Goal: Task Accomplishment & Management: Complete application form

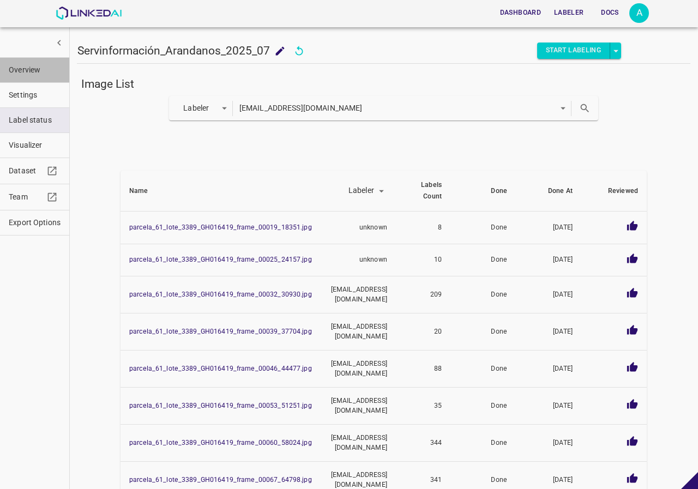
click at [28, 67] on span "Overview" at bounding box center [35, 69] width 52 height 11
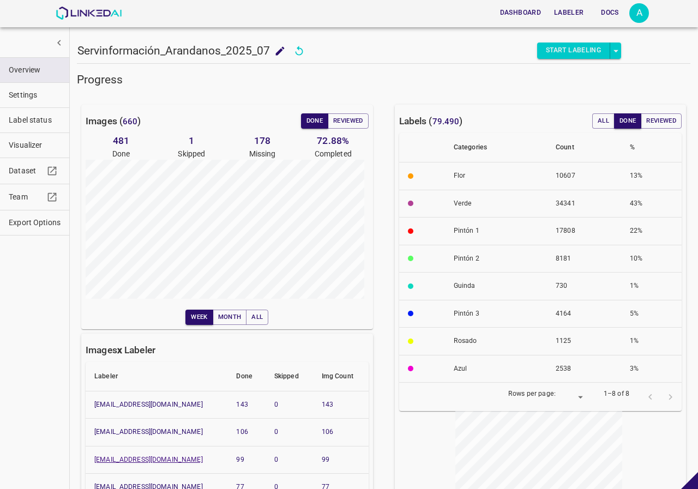
scroll to position [164, 0]
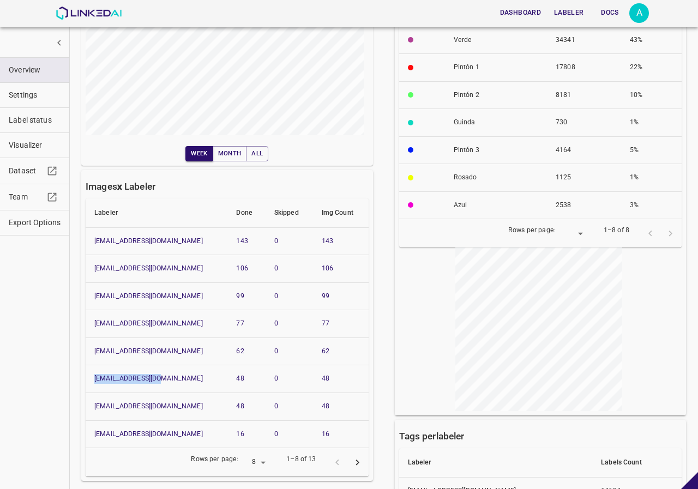
drag, startPoint x: 105, startPoint y: 377, endPoint x: 92, endPoint y: 377, distance: 13.6
click at [92, 377] on th "snino708@gmail.com" at bounding box center [157, 379] width 142 height 28
copy link "[EMAIL_ADDRESS][DOMAIN_NAME]"
click at [98, 15] on img at bounding box center [89, 13] width 66 height 13
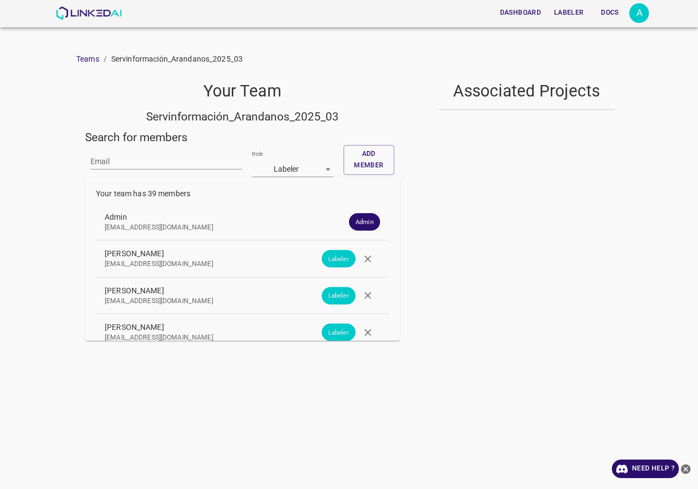
scroll to position [1334, 0]
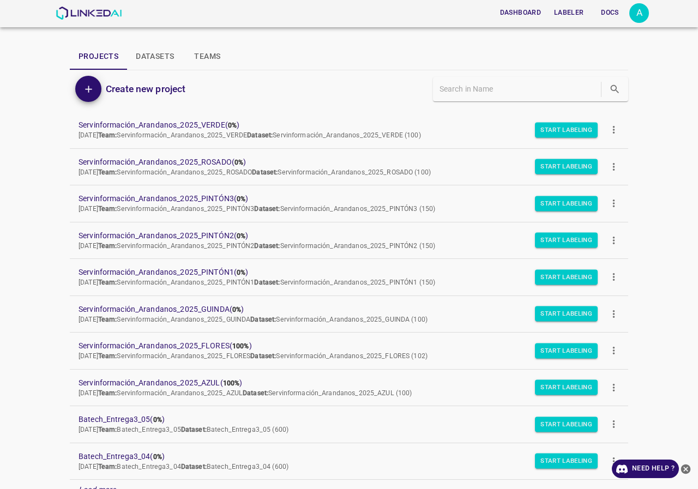
scroll to position [94, 0]
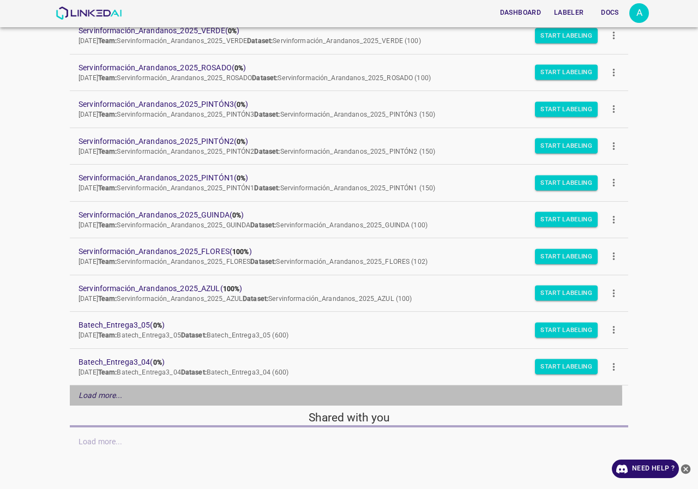
click at [107, 398] on em "Load more..." at bounding box center [101, 395] width 44 height 9
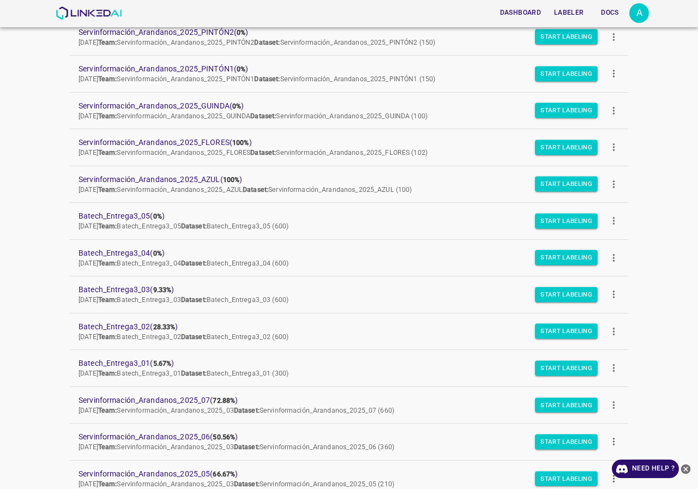
scroll to position [312, 0]
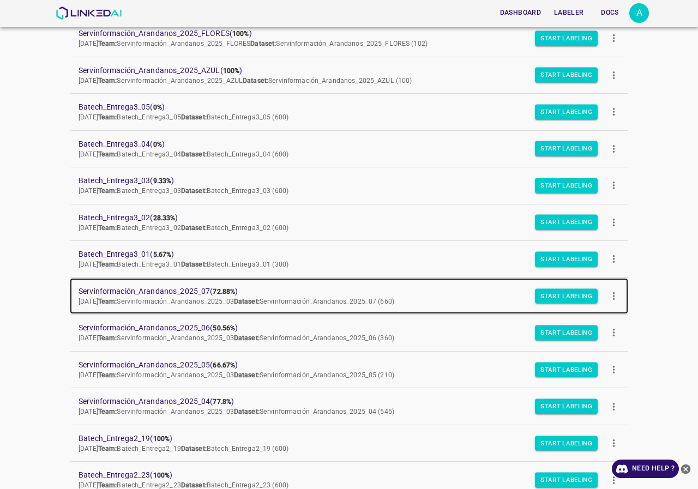
click at [139, 286] on span "Servinformación_Arandanos_2025_07 ( 72.88% )" at bounding box center [340, 291] width 523 height 11
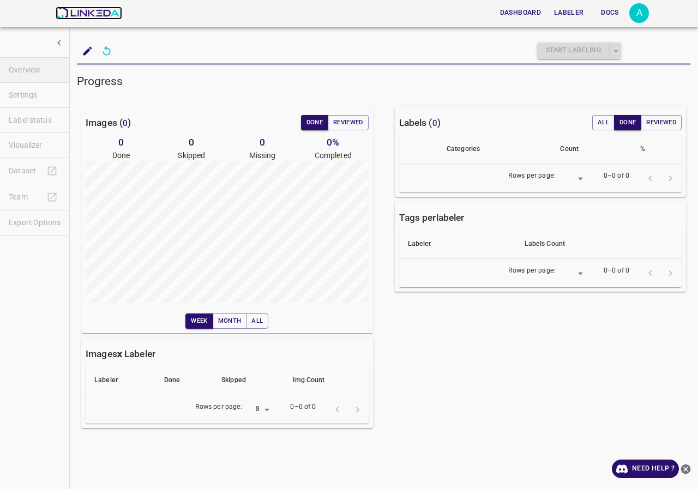
click at [88, 12] on img at bounding box center [89, 13] width 66 height 13
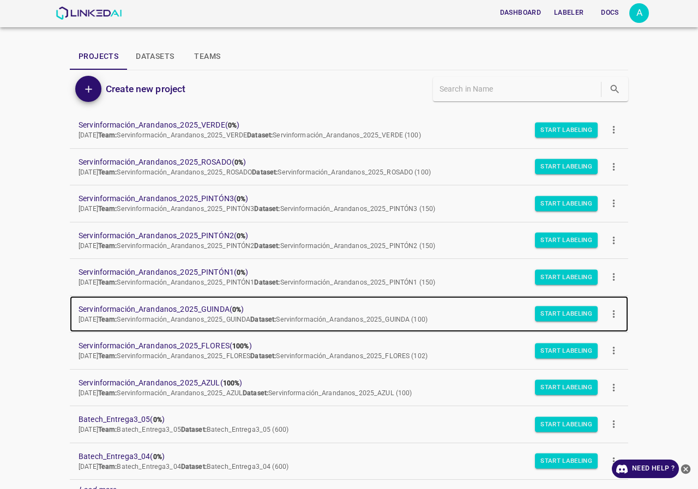
click at [195, 304] on span "Servinformación_Arandanos_2025_GUINDA ( 0% )" at bounding box center [340, 309] width 523 height 11
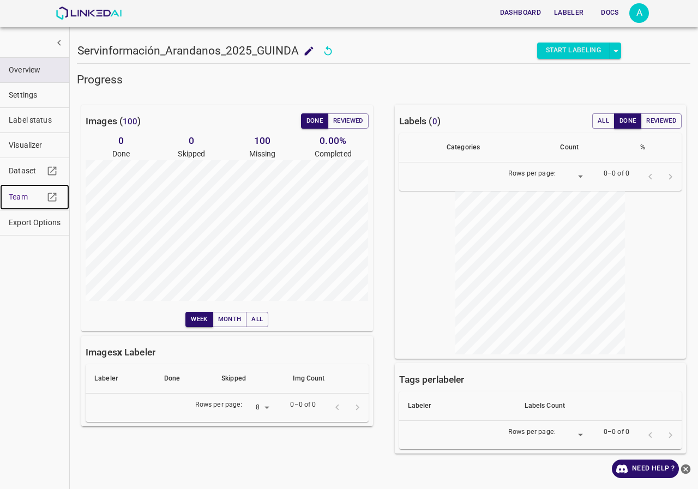
click at [40, 196] on span "Team" at bounding box center [26, 196] width 35 height 11
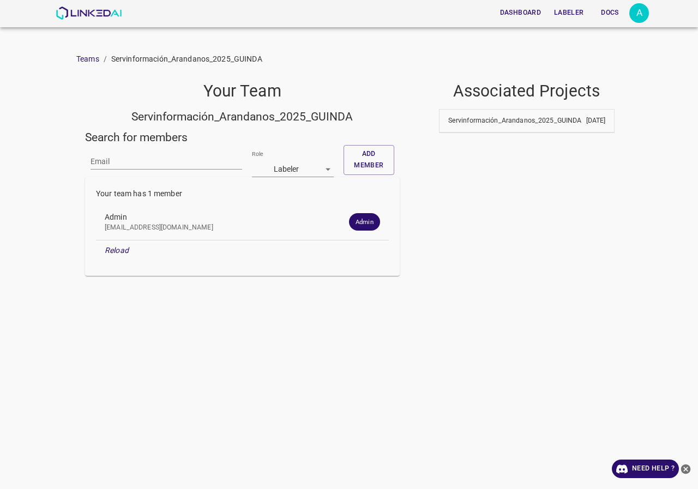
click at [160, 162] on input "Email" at bounding box center [167, 162] width 152 height 16
paste input "[EMAIL_ADDRESS][DOMAIN_NAME]"
type input "[EMAIL_ADDRESS][DOMAIN_NAME]"
click at [367, 161] on button "Add member" at bounding box center [368, 160] width 51 height 30
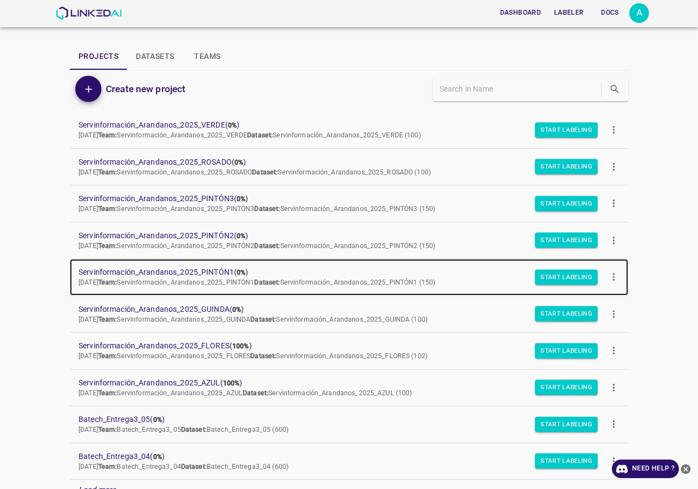
click at [183, 268] on span "Servinformación_Arandanos_2025_PINTÓN1 ( 0% )" at bounding box center [340, 272] width 523 height 11
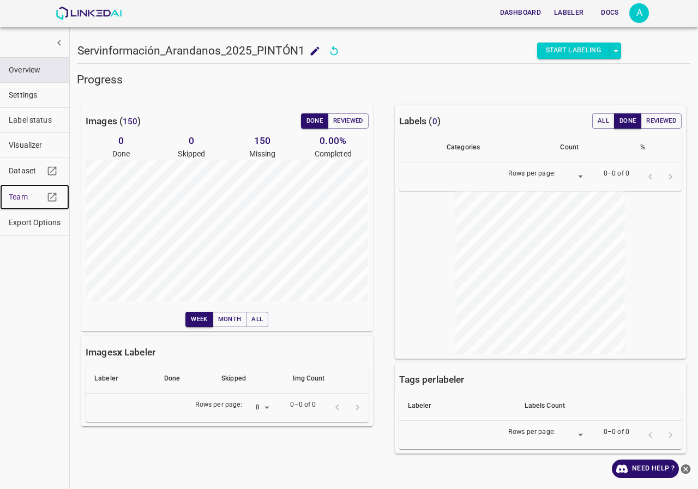
click at [7, 192] on link "Team" at bounding box center [34, 197] width 69 height 26
click at [73, 0] on div "Dashboard Labeler Docs A" at bounding box center [352, 13] width 593 height 26
click at [77, 10] on img at bounding box center [89, 13] width 66 height 13
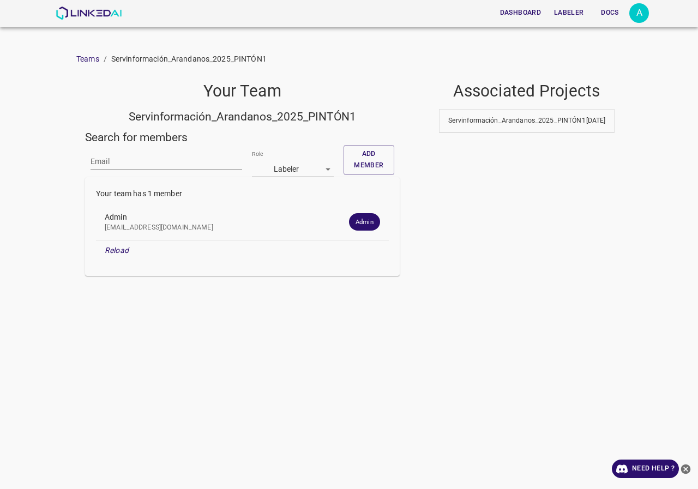
click at [174, 166] on input "Email" at bounding box center [167, 162] width 152 height 16
paste input "[EMAIL_ADDRESS][DOMAIN_NAME]"
type input "[EMAIL_ADDRESS][DOMAIN_NAME]"
click at [356, 156] on button "Add member" at bounding box center [368, 160] width 51 height 30
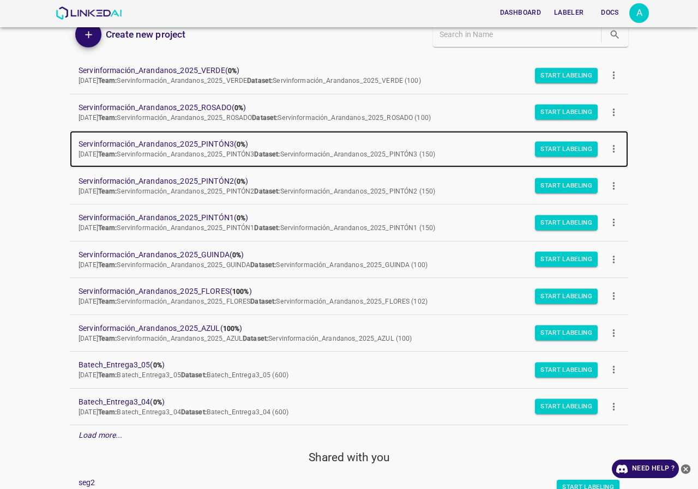
scroll to position [164, 0]
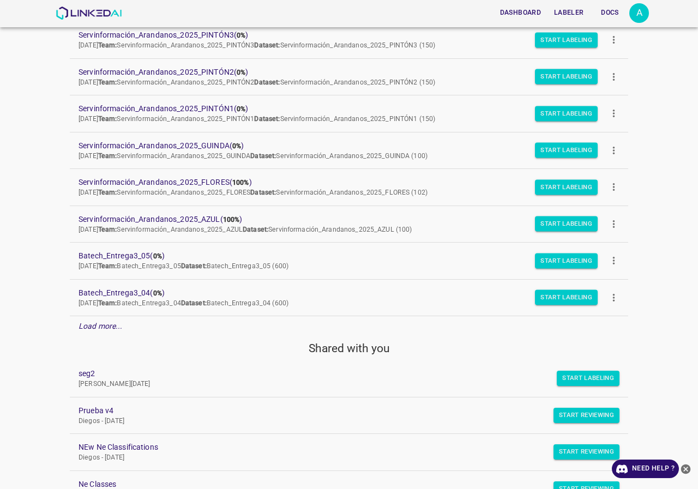
click at [118, 323] on em "Load more..." at bounding box center [101, 326] width 44 height 9
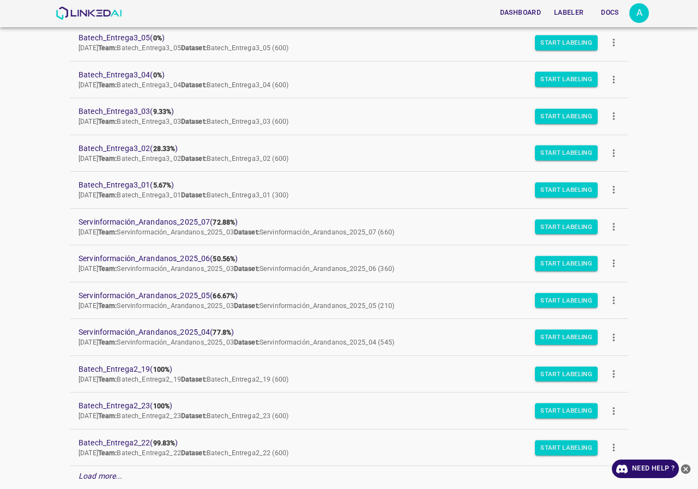
scroll to position [436, 0]
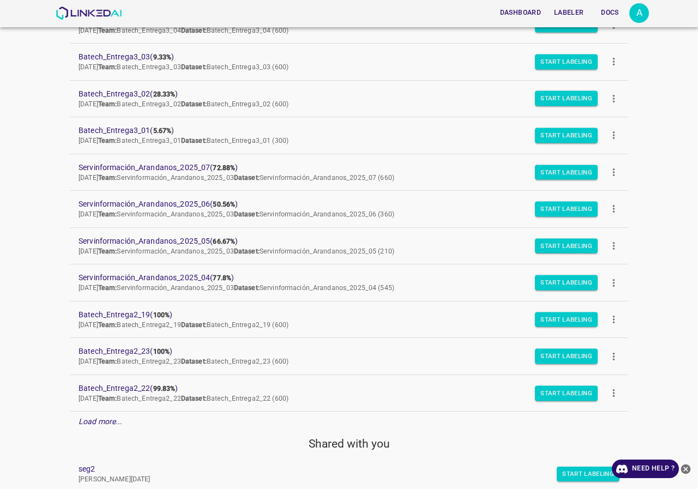
drag, startPoint x: 177, startPoint y: 153, endPoint x: 70, endPoint y: 193, distance: 114.5
click at [2, 205] on div "Dashboard Labeler Docs A Projects Datasets Teams Create new project Servinforma…" at bounding box center [349, 244] width 698 height 489
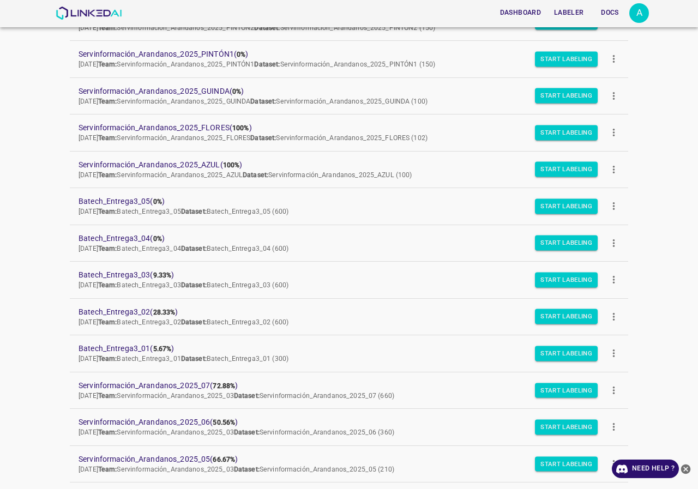
scroll to position [327, 0]
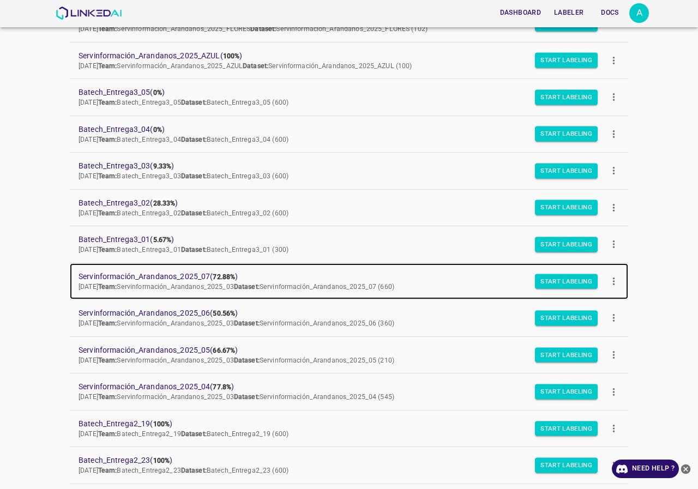
click at [182, 273] on span "Servinformación_Arandanos_2025_07 ( 72.88% )" at bounding box center [340, 276] width 523 height 11
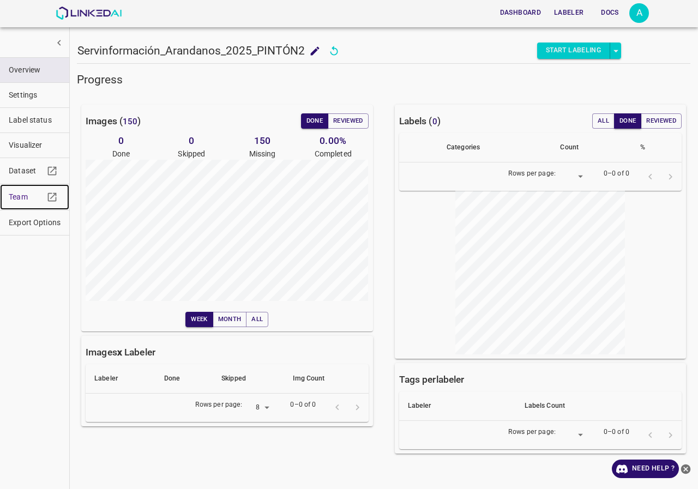
click at [12, 195] on span "Team" at bounding box center [26, 196] width 35 height 11
click at [24, 189] on link "Team" at bounding box center [34, 197] width 69 height 26
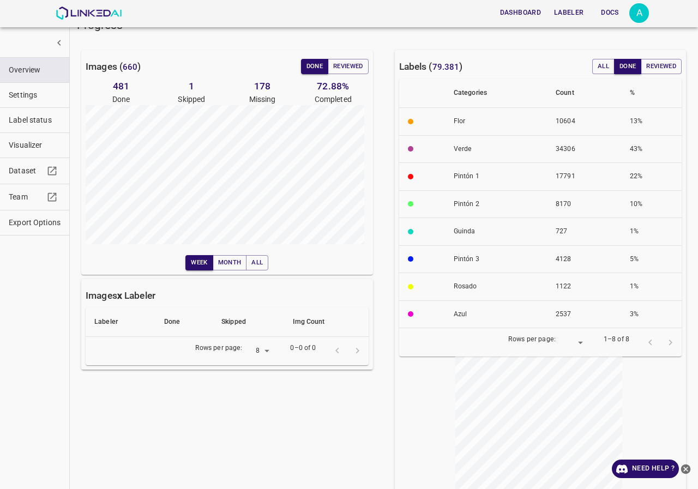
scroll to position [109, 0]
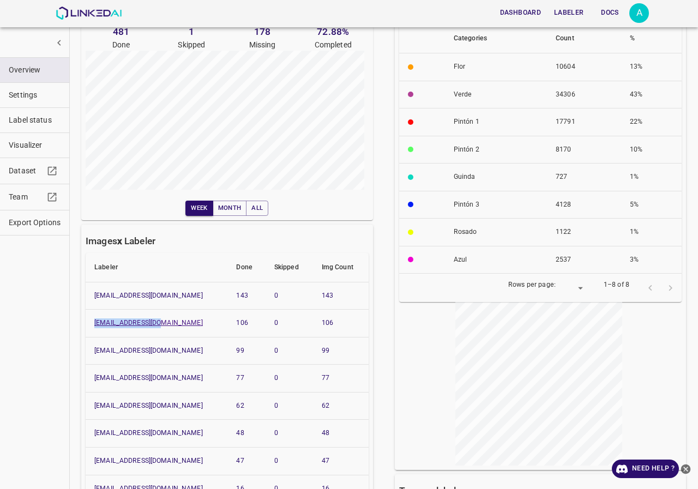
drag, startPoint x: 165, startPoint y: 323, endPoint x: 94, endPoint y: 323, distance: 70.3
click at [94, 323] on th "[EMAIL_ADDRESS][DOMAIN_NAME]" at bounding box center [157, 324] width 142 height 28
copy link "[EMAIL_ADDRESS][DOMAIN_NAME]"
click at [23, 124] on span "Label status" at bounding box center [35, 119] width 52 height 11
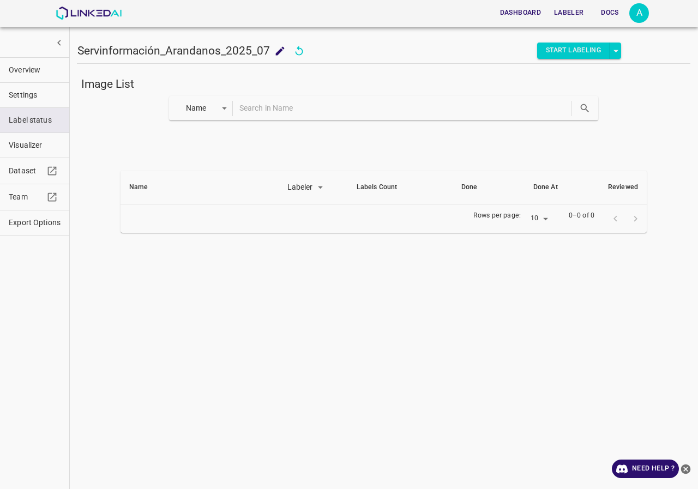
scroll to position [0, 0]
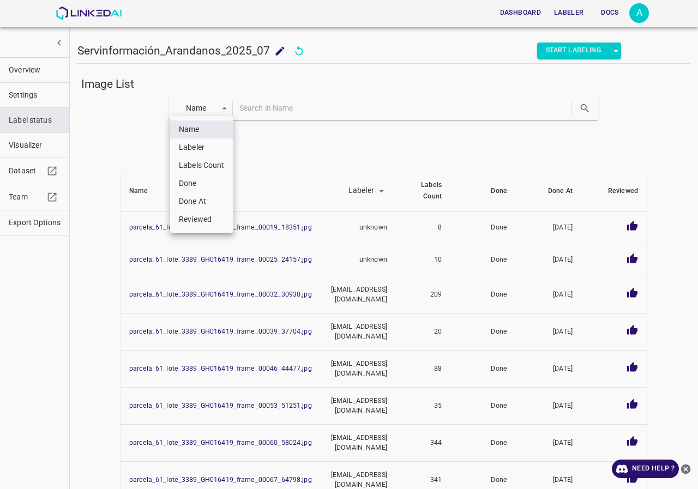
click at [193, 112] on body "Dashboard Labeler Docs A Servinformación_Arandanos_2025_07 Servinformación_Aran…" at bounding box center [349, 244] width 698 height 489
click at [203, 152] on li "Labeler" at bounding box center [201, 147] width 63 height 18
type input "labeler"
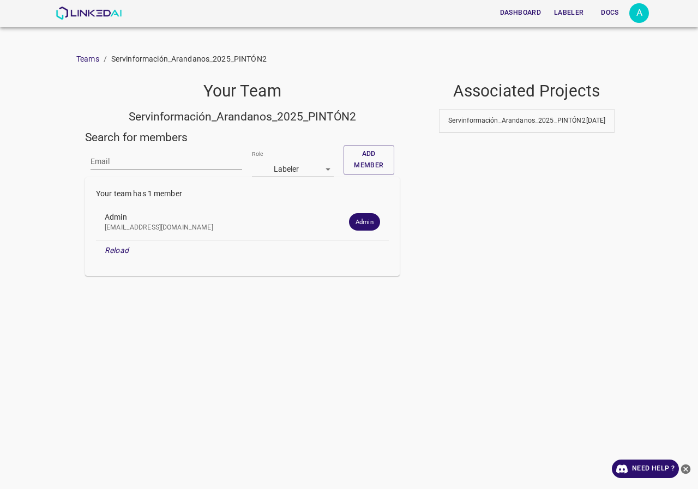
click at [152, 163] on input "Email" at bounding box center [167, 162] width 152 height 16
paste input "[EMAIL_ADDRESS][DOMAIN_NAME]"
type input "[EMAIL_ADDRESS][DOMAIN_NAME]"
click at [379, 161] on button "Add member" at bounding box center [368, 160] width 51 height 30
click at [372, 258] on icon "button" at bounding box center [367, 258] width 11 height 11
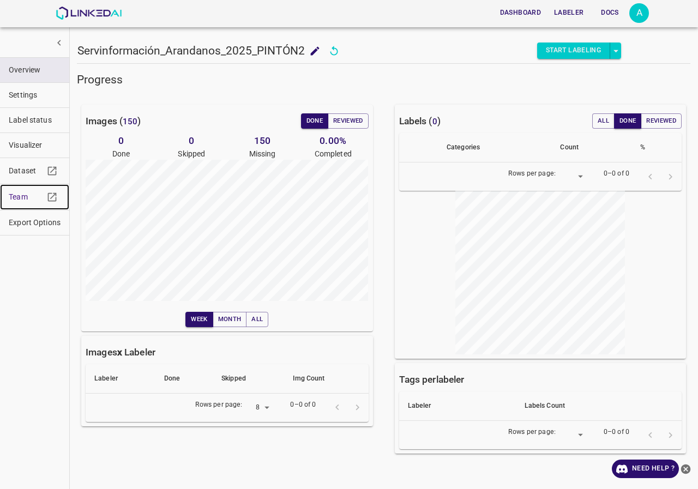
click at [20, 195] on span "Team" at bounding box center [26, 196] width 35 height 11
click at [25, 196] on span "Team" at bounding box center [26, 196] width 35 height 11
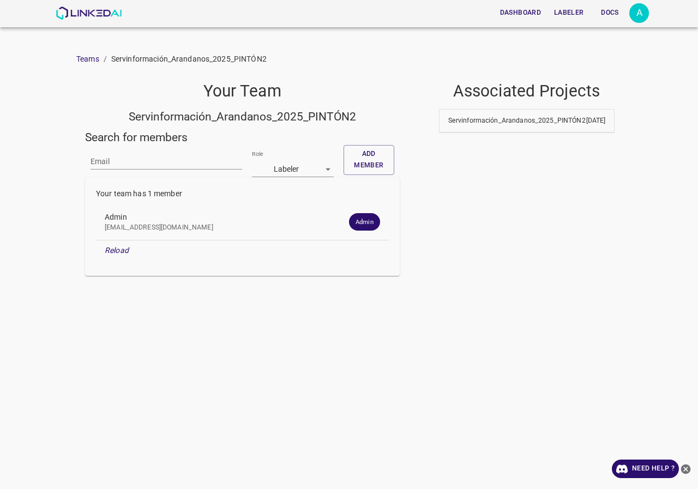
click at [123, 166] on input "Email" at bounding box center [167, 162] width 152 height 16
paste input "[EMAIL_ADDRESS][DOMAIN_NAME]"
type input "[EMAIL_ADDRESS][DOMAIN_NAME]"
drag, startPoint x: 406, startPoint y: 154, endPoint x: 384, endPoint y: 155, distance: 21.8
click at [406, 155] on div "Your Team Servinformación_Arandanos_2025_PINTÓN2 Search for members Email [EMAI…" at bounding box center [353, 174] width 554 height 203
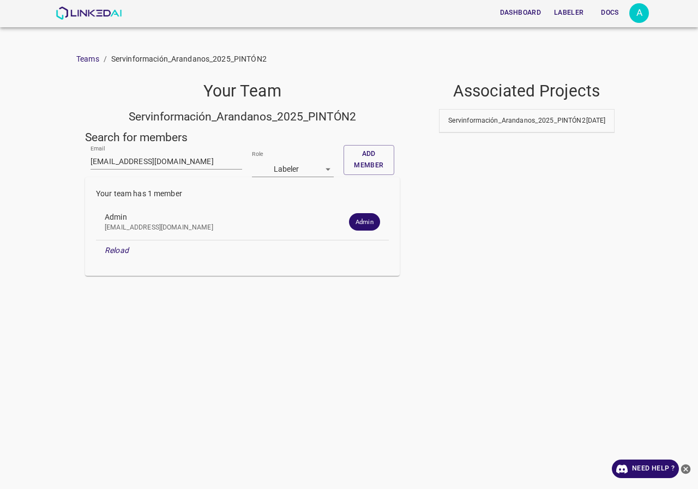
click at [383, 155] on button "Add member" at bounding box center [368, 160] width 51 height 30
click at [128, 167] on input "Email" at bounding box center [167, 162] width 152 height 16
paste input "[EMAIL_ADDRESS][DOMAIN_NAME]"
type input "molinamarly@hotmail.com"
click at [370, 145] on button "Add member" at bounding box center [368, 160] width 51 height 30
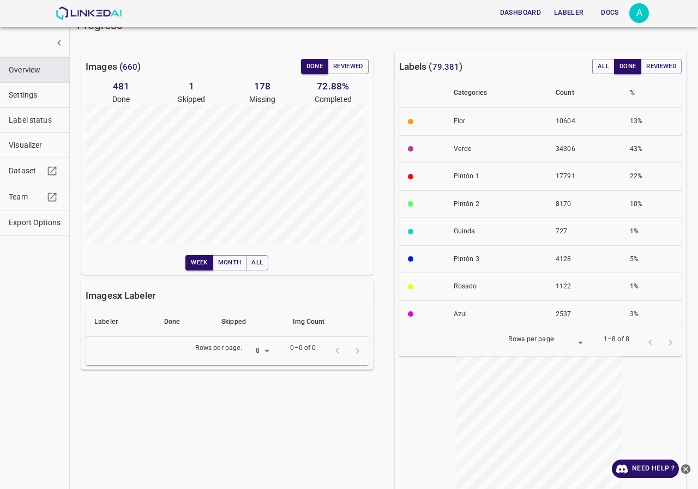
scroll to position [109, 0]
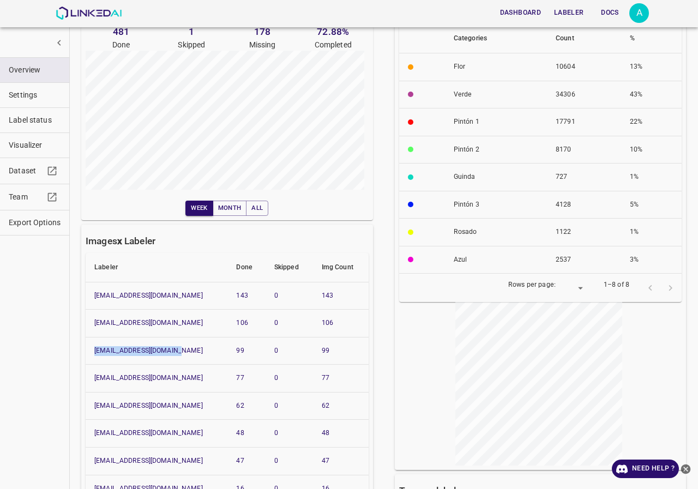
drag, startPoint x: 185, startPoint y: 352, endPoint x: 93, endPoint y: 352, distance: 92.1
click at [93, 352] on th "[EMAIL_ADDRESS][DOMAIN_NAME]" at bounding box center [157, 351] width 142 height 28
copy link "[EMAIL_ADDRESS][DOMAIN_NAME]"
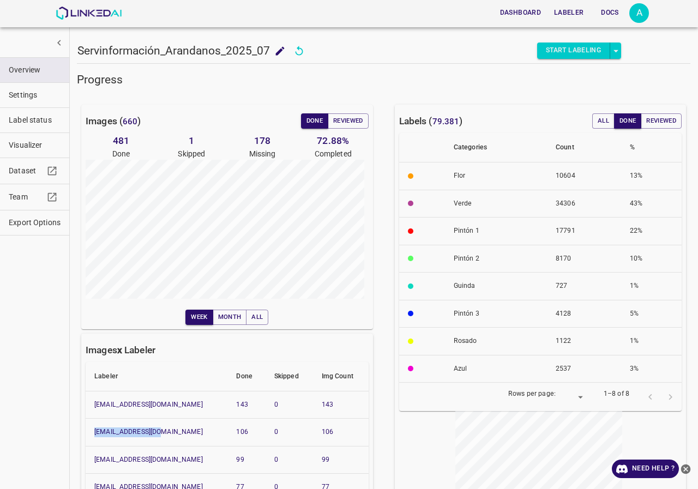
drag, startPoint x: 123, startPoint y: 429, endPoint x: 94, endPoint y: 426, distance: 29.0
click at [94, 428] on th "[EMAIL_ADDRESS][DOMAIN_NAME]" at bounding box center [157, 433] width 142 height 28
copy link "nanisp37@gmail.com"
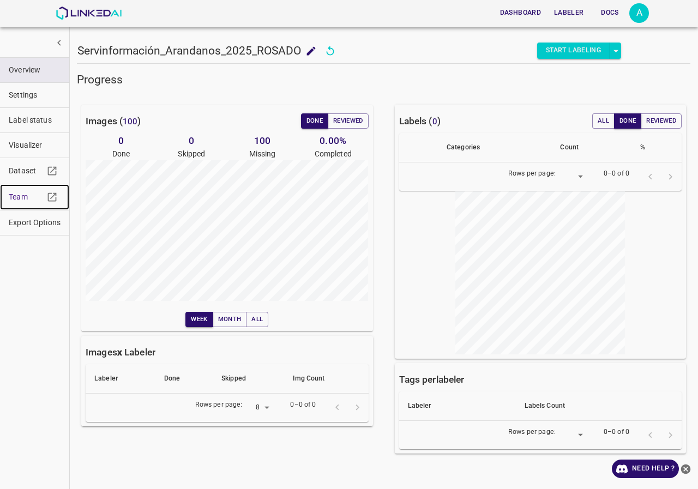
click at [22, 193] on span "Team" at bounding box center [26, 196] width 35 height 11
click at [16, 194] on span "Team" at bounding box center [26, 196] width 35 height 11
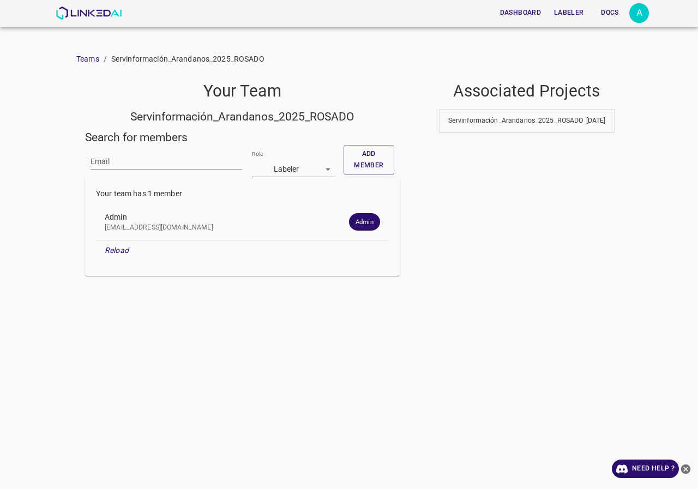
click at [117, 170] on div "Email" at bounding box center [167, 161] width 152 height 32
click at [117, 165] on input "Email" at bounding box center [167, 162] width 152 height 16
paste input "[EMAIL_ADDRESS][DOMAIN_NAME]"
type input "[EMAIL_ADDRESS][DOMAIN_NAME]"
click at [383, 154] on button "Add member" at bounding box center [368, 160] width 51 height 30
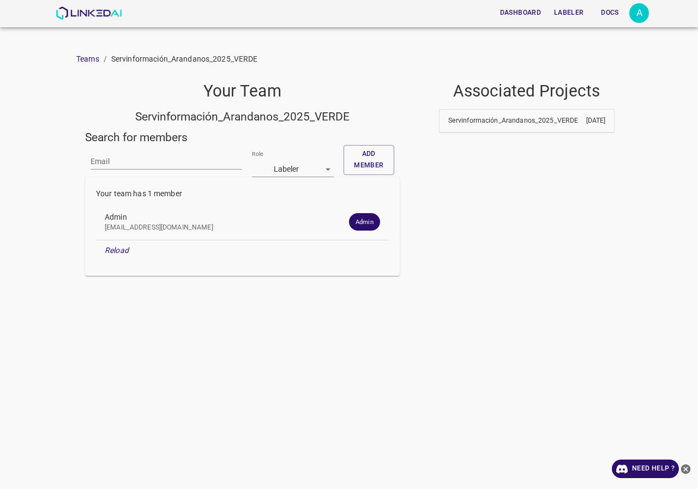
click at [131, 165] on input "Email" at bounding box center [167, 162] width 152 height 16
paste input "[EMAIL_ADDRESS][DOMAIN_NAME]"
type input "[EMAIL_ADDRESS][DOMAIN_NAME]"
click at [359, 162] on button "Add member" at bounding box center [368, 160] width 51 height 30
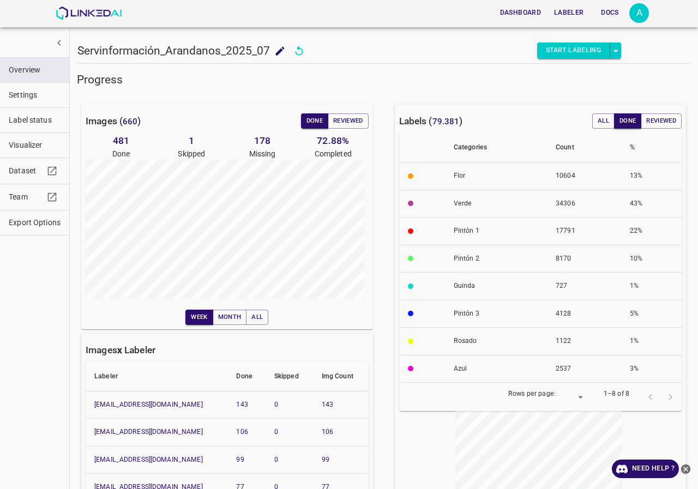
click at [61, 361] on div "Overview Settings Label status Visualizer Dataset Team Export Options" at bounding box center [35, 244] width 70 height 489
click at [108, 4] on div "Dashboard Labeler Docs A" at bounding box center [352, 13] width 593 height 26
click at [108, 8] on img at bounding box center [89, 13] width 66 height 13
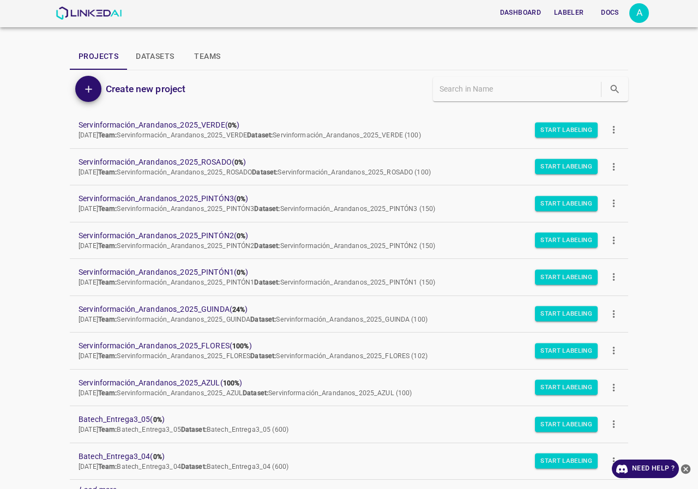
scroll to position [94, 0]
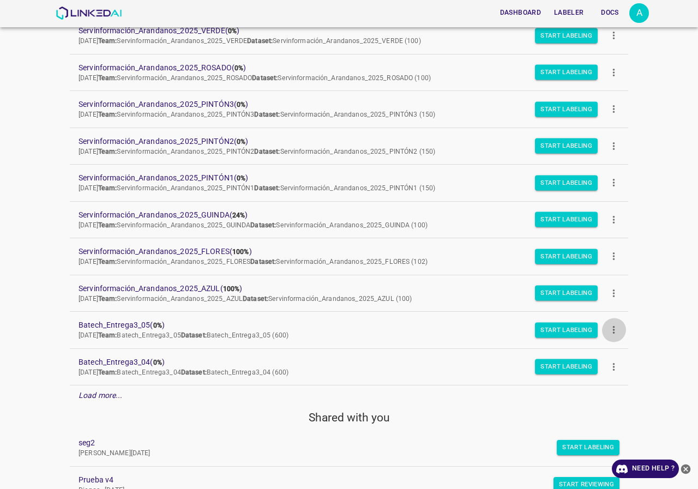
click at [608, 325] on icon "more" at bounding box center [613, 329] width 11 height 11
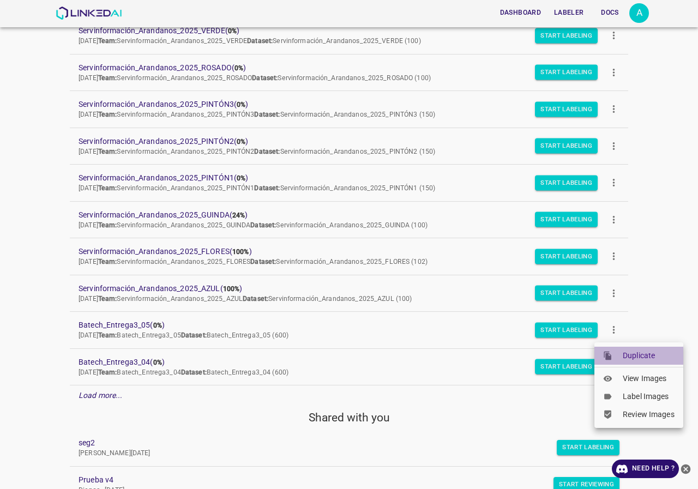
click at [636, 355] on span "Duplicate" at bounding box center [649, 355] width 52 height 11
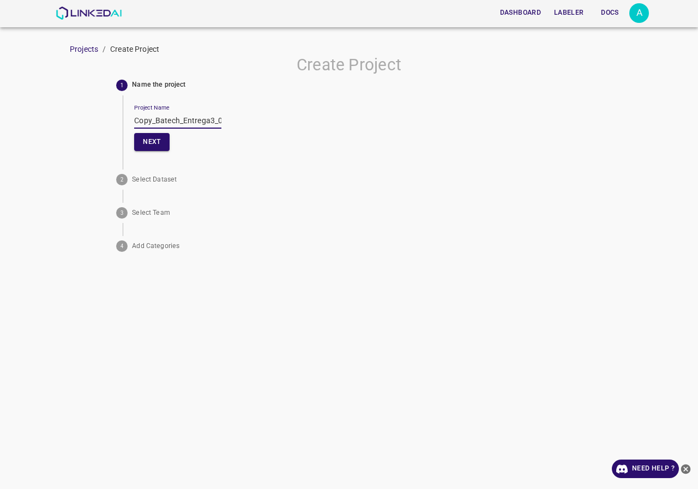
drag, startPoint x: 157, startPoint y: 120, endPoint x: 75, endPoint y: 120, distance: 81.8
click at [75, 120] on div "Create Project 1 Name the project Project Name Copy_Batech_Entrega3_05 Next 2 S…" at bounding box center [349, 155] width 698 height 201
click at [211, 123] on input "Batech_Entrega3_05" at bounding box center [177, 121] width 87 height 16
drag, startPoint x: 208, startPoint y: 119, endPoint x: 79, endPoint y: 119, distance: 129.2
click at [79, 119] on div "Create Project 1 Name the project Project Name Batech_Entrega3_06 Next 2 Select…" at bounding box center [349, 155] width 698 height 201
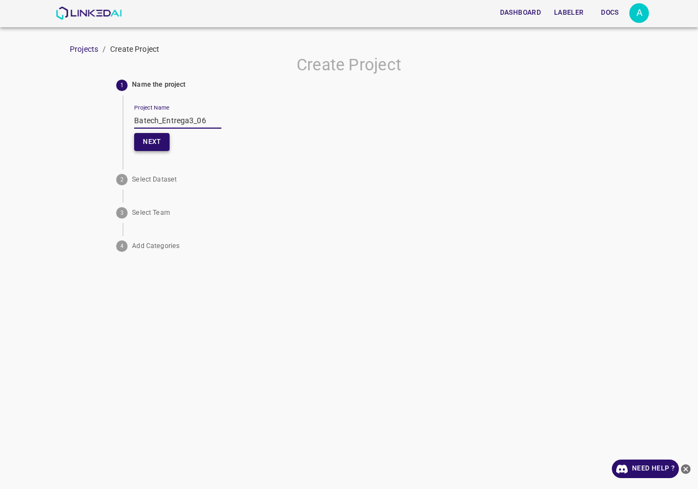
type input "Batech_Entrega3_06"
click at [140, 141] on button "Next" at bounding box center [151, 142] width 35 height 18
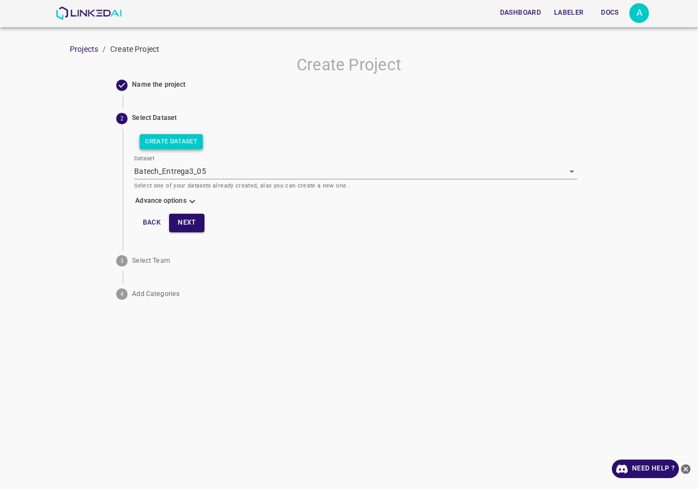
click at [179, 148] on button "Create Dataset" at bounding box center [171, 141] width 63 height 15
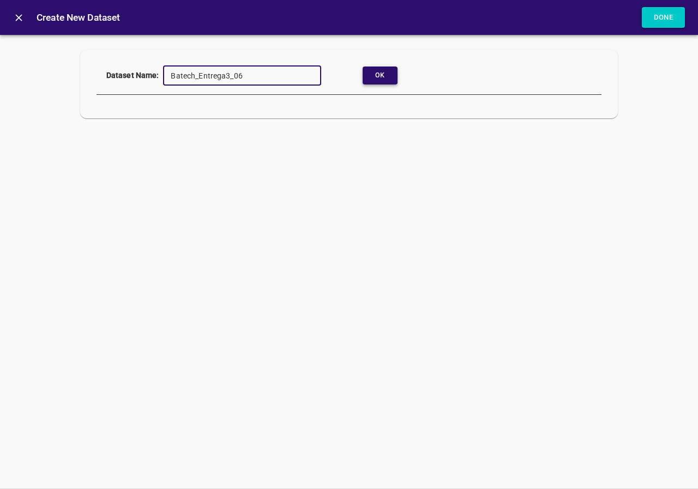
click at [369, 75] on button "Ok" at bounding box center [380, 76] width 35 height 18
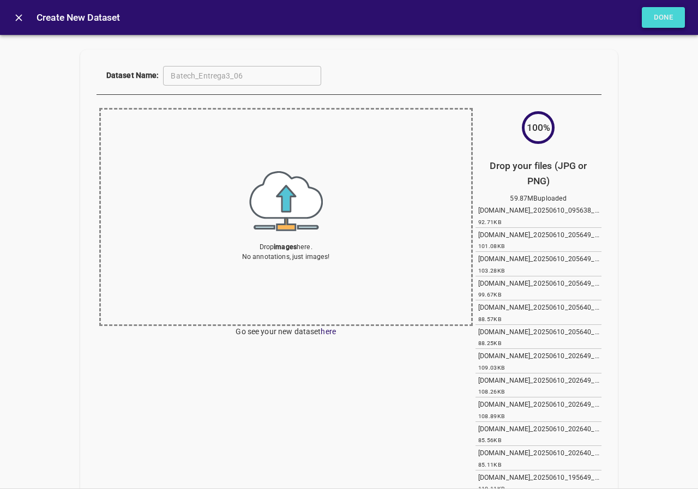
click at [653, 22] on button "Done" at bounding box center [664, 17] width 44 height 21
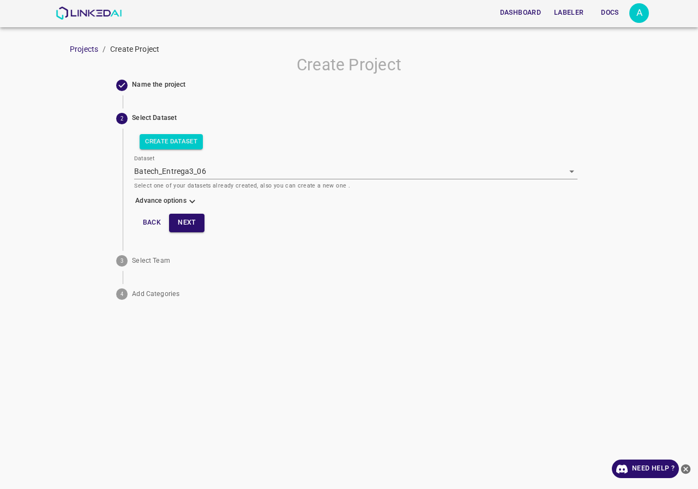
click at [190, 200] on icon at bounding box center [191, 201] width 11 height 11
click at [180, 231] on body "Dashboard Labeler Docs A Projects / Create Project Create Project Name the proj…" at bounding box center [349, 244] width 698 height 489
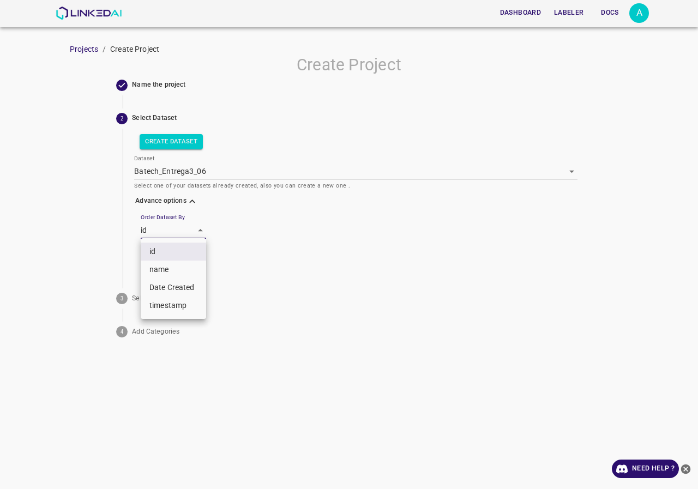
click at [174, 269] on li "name" at bounding box center [173, 270] width 65 height 18
type input "key"
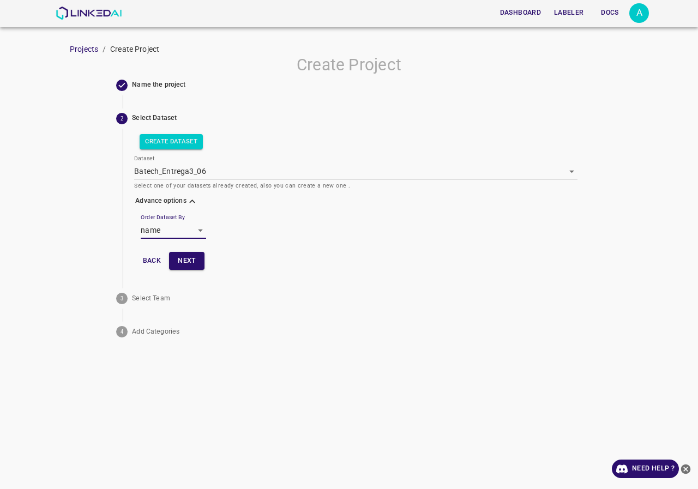
click at [186, 257] on button "Next" at bounding box center [186, 261] width 35 height 18
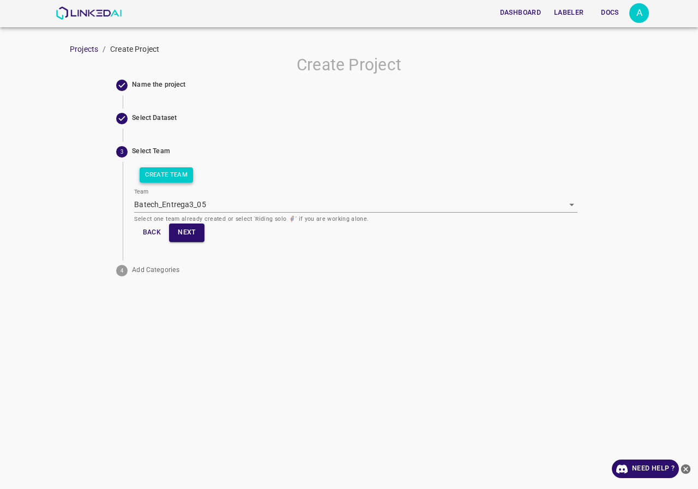
click at [173, 168] on button "Create Team" at bounding box center [166, 174] width 53 height 15
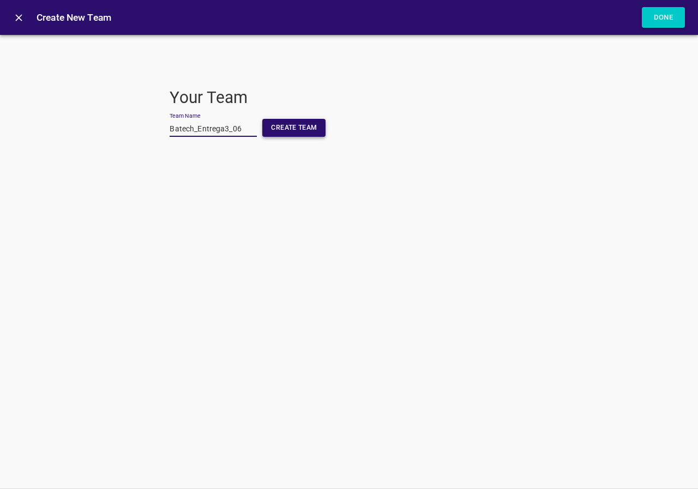
type input "Batech_Entrega3_06"
click at [309, 128] on button "Create Team" at bounding box center [293, 128] width 63 height 18
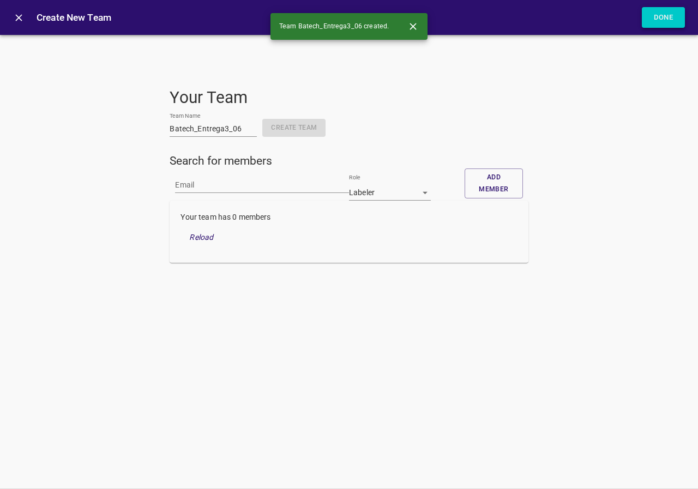
click at [684, 21] on button "Done" at bounding box center [664, 17] width 44 height 21
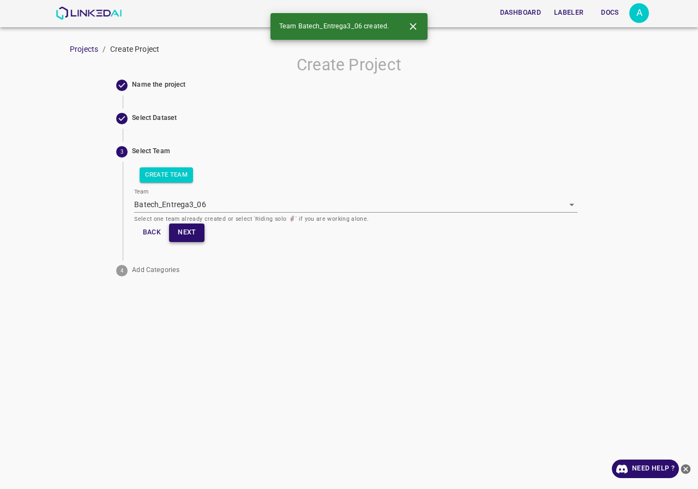
click at [190, 228] on button "Next" at bounding box center [186, 233] width 35 height 18
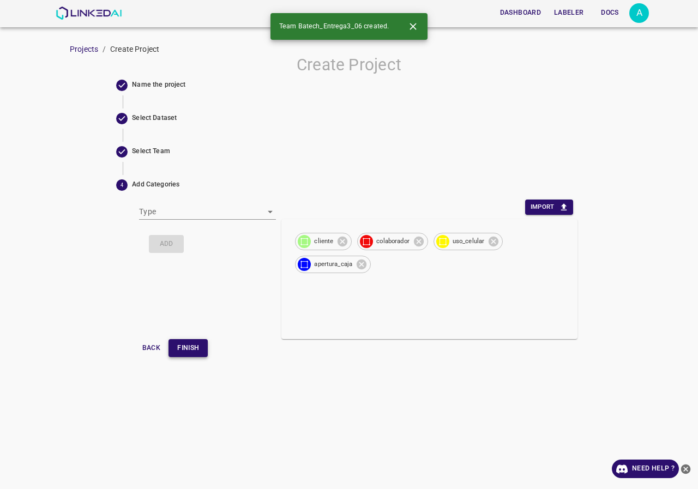
click at [197, 347] on button "Finish" at bounding box center [187, 348] width 39 height 18
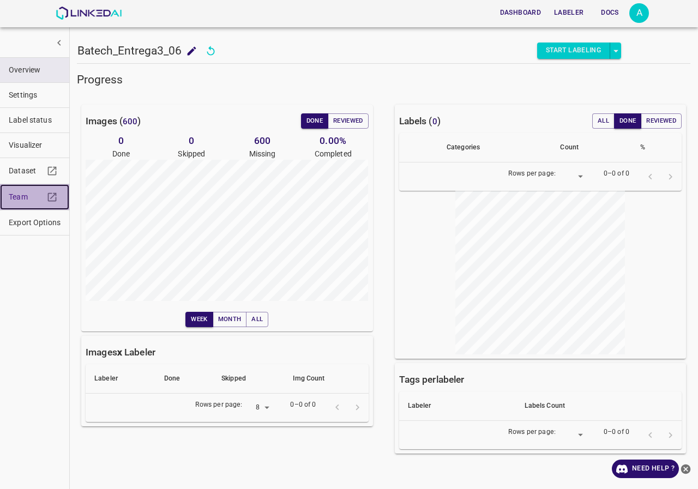
click at [18, 196] on span "Team" at bounding box center [26, 196] width 35 height 11
click at [75, 10] on img at bounding box center [89, 13] width 66 height 13
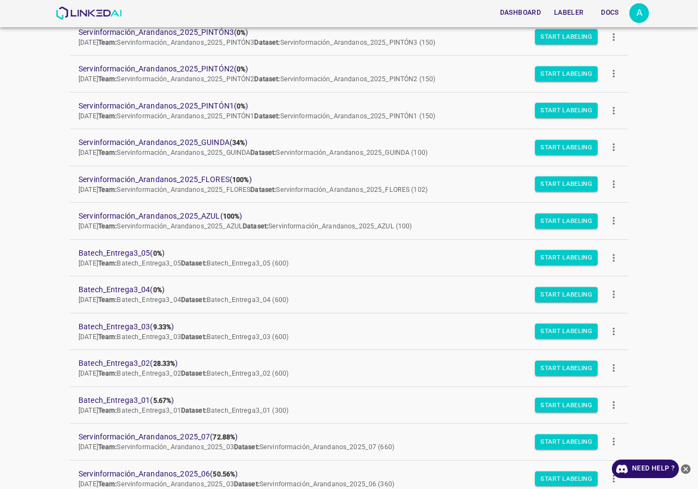
scroll to position [312, 0]
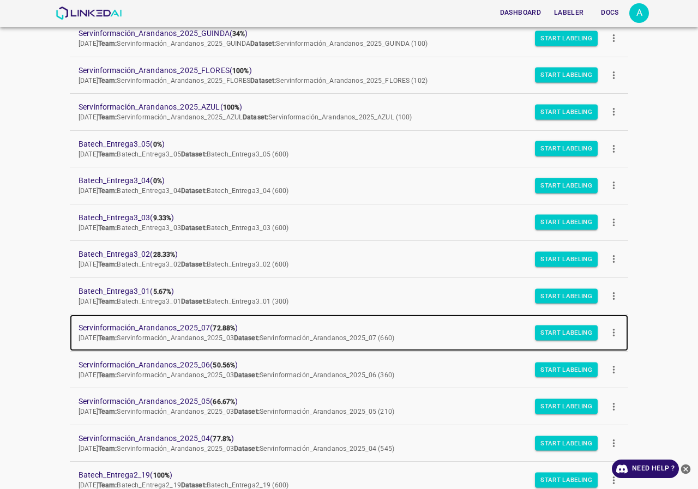
click at [190, 329] on span "Servinformación_Arandanos_2025_07 ( 72.88% )" at bounding box center [340, 327] width 523 height 11
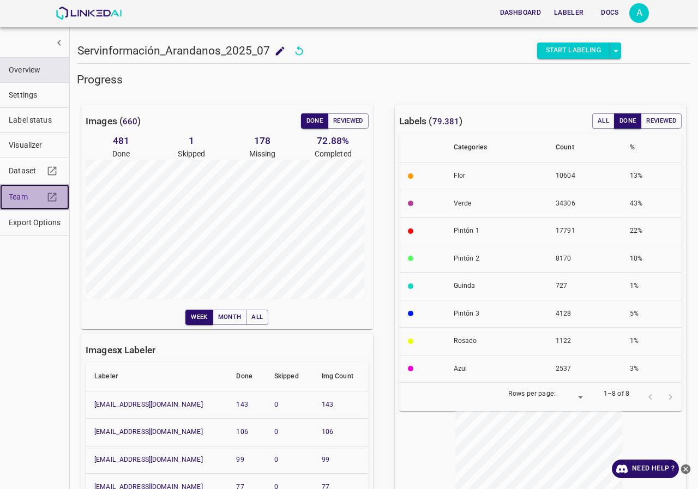
click at [22, 206] on link "Team" at bounding box center [34, 197] width 69 height 26
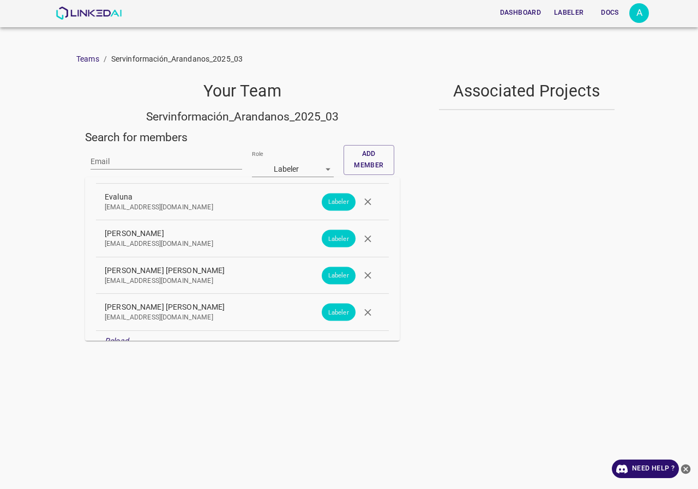
scroll to position [1334, 0]
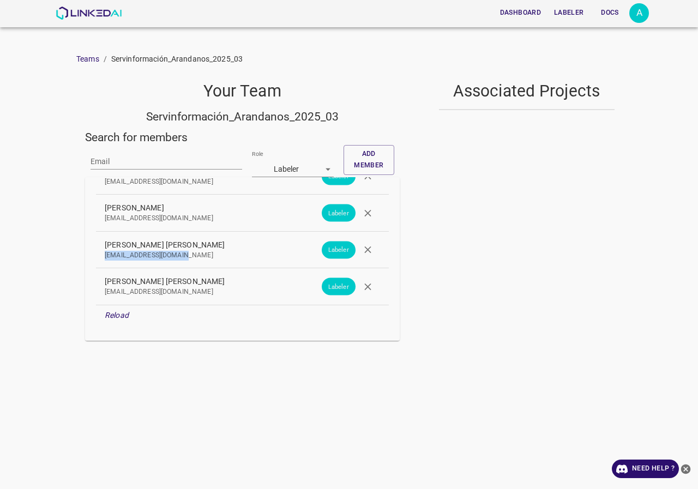
drag, startPoint x: 168, startPoint y: 256, endPoint x: 81, endPoint y: 256, distance: 86.7
click at [81, 256] on div "Your Team Servinformación_Arandanos_2025_03 Search for members Email Role Label…" at bounding box center [237, 207] width 323 height 268
copy p "[EMAIL_ADDRESS][DOMAIN_NAME]"
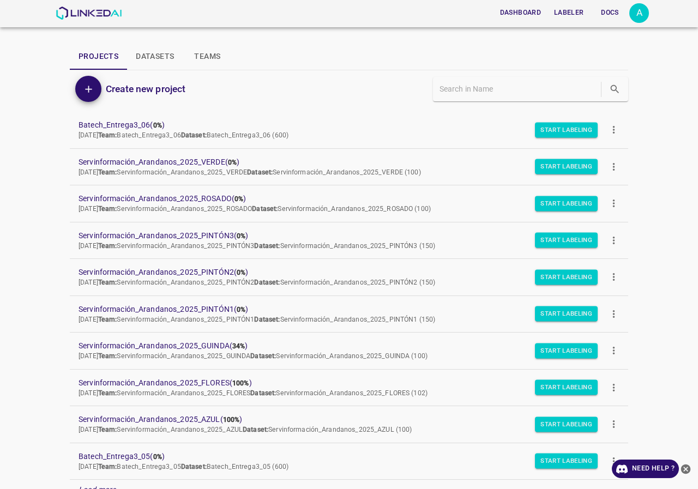
scroll to position [94, 0]
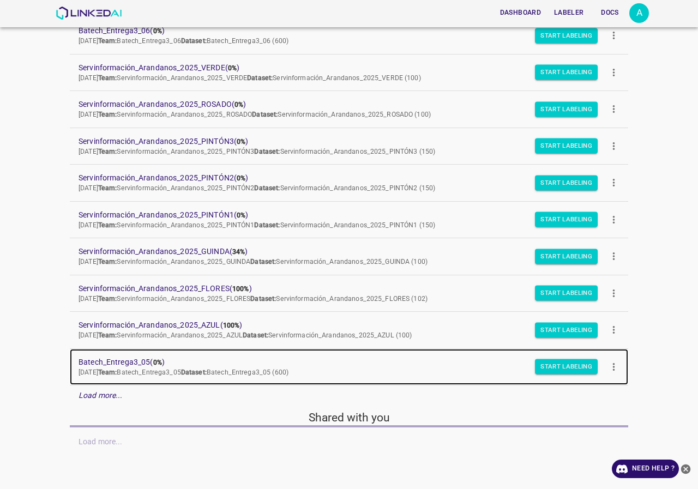
click at [120, 358] on span "Batech_Entrega3_05 ( 0% )" at bounding box center [340, 362] width 523 height 11
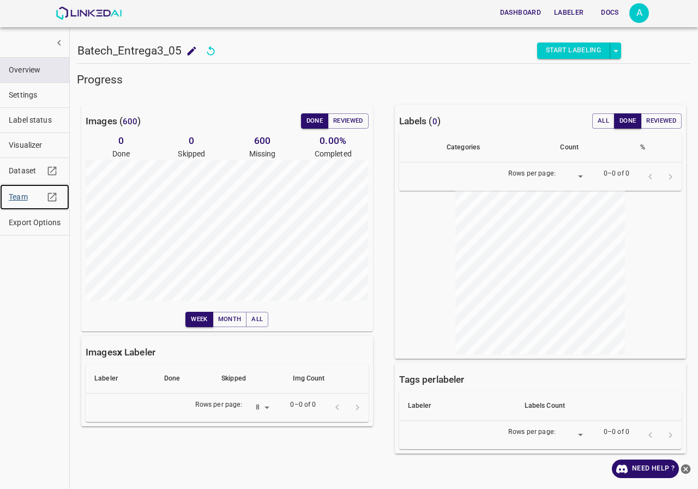
click at [29, 206] on link "Team" at bounding box center [34, 197] width 69 height 26
click at [88, 10] on img at bounding box center [89, 13] width 66 height 13
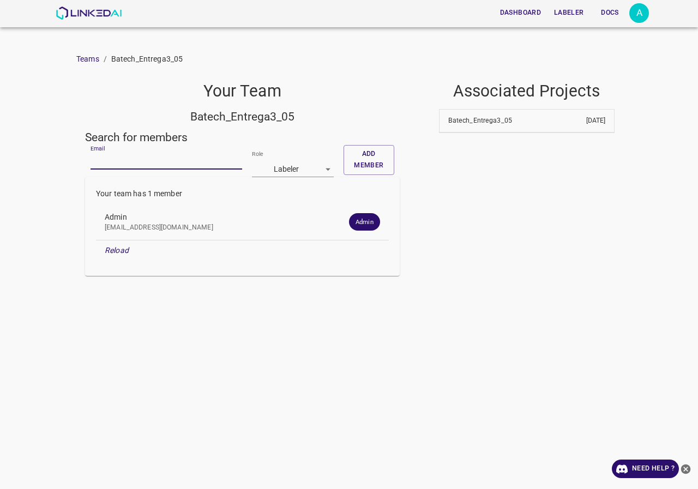
click at [141, 161] on input "Email" at bounding box center [167, 162] width 152 height 16
paste input "allugole2013@gmail.com"
type input "allugole2013@gmail.com"
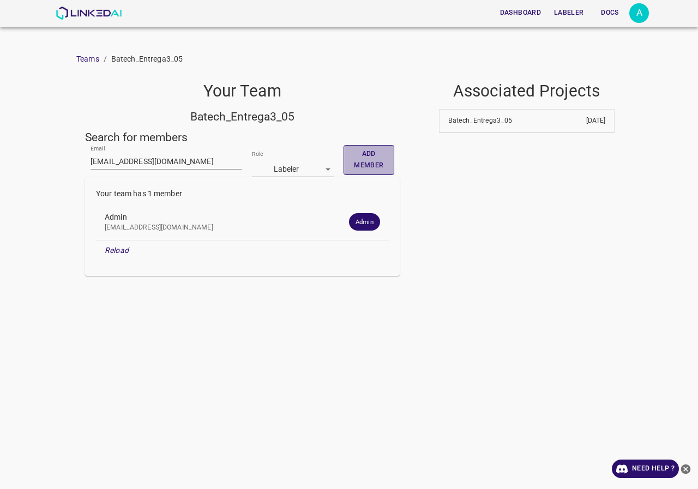
click at [370, 158] on button "Add member" at bounding box center [368, 160] width 51 height 30
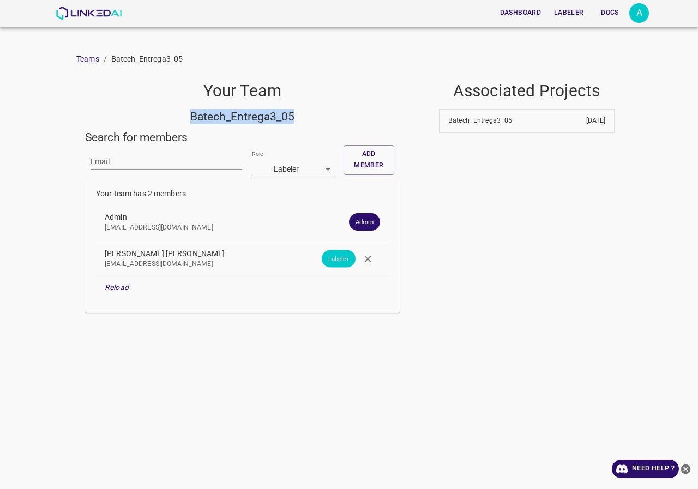
drag, startPoint x: 299, startPoint y: 114, endPoint x: 158, endPoint y: 114, distance: 141.8
click at [158, 114] on h5 "Batech_Entrega3_05" at bounding box center [242, 116] width 315 height 15
copy h5 "Batech_Entrega3_05"
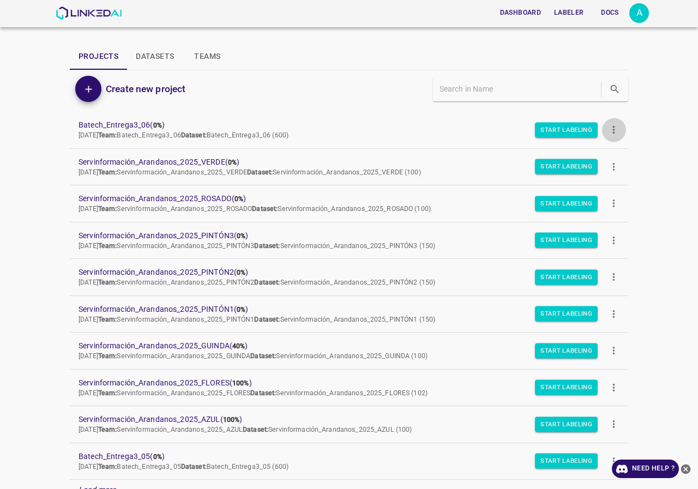
click at [609, 124] on icon "more" at bounding box center [613, 129] width 11 height 11
click at [620, 151] on div at bounding box center [613, 156] width 20 height 10
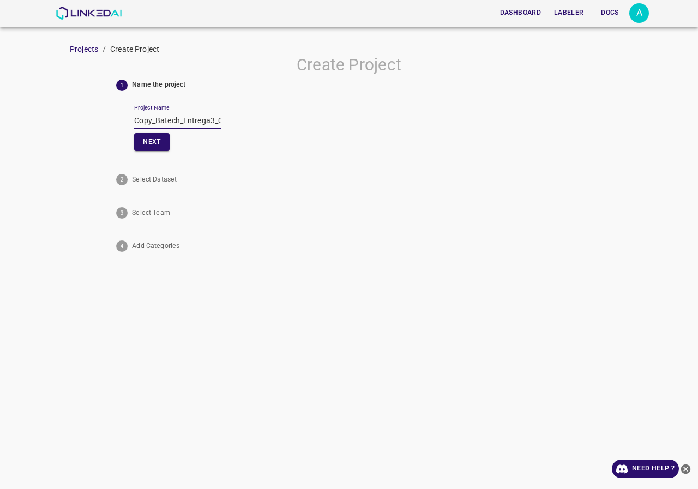
drag, startPoint x: 156, startPoint y: 119, endPoint x: 78, endPoint y: 123, distance: 78.6
click at [78, 123] on div "Create Project 1 Name the project Project Name Copy_Batech_Entrega3_06 Next 2 S…" at bounding box center [349, 155] width 698 height 201
click at [208, 121] on input "Batech_Entrega3_06" at bounding box center [177, 121] width 87 height 16
drag, startPoint x: 212, startPoint y: 118, endPoint x: 59, endPoint y: 120, distance: 153.2
click at [59, 120] on div "Create Project 1 Name the project Project Name Batech_Entrega3_07 Next 2 Select…" at bounding box center [349, 155] width 698 height 201
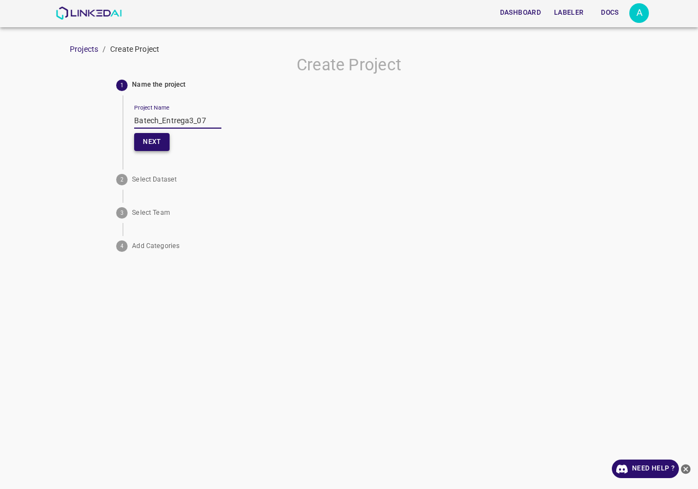
type input "Batech_Entrega3_07"
click at [148, 140] on button "Next" at bounding box center [151, 142] width 35 height 18
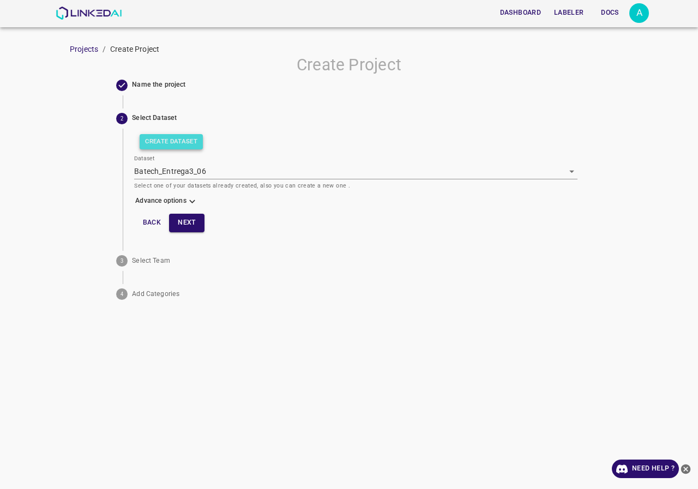
click at [175, 140] on button "Create Dataset" at bounding box center [171, 141] width 63 height 15
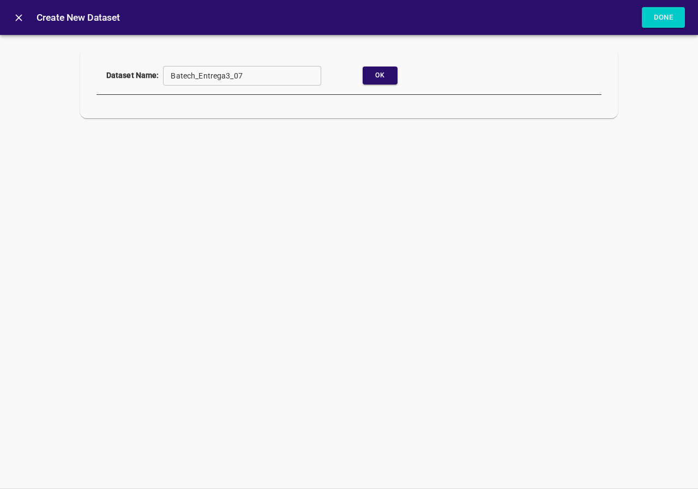
click at [399, 76] on div "Ok" at bounding box center [380, 75] width 126 height 21
click at [396, 73] on button "Ok" at bounding box center [380, 76] width 35 height 18
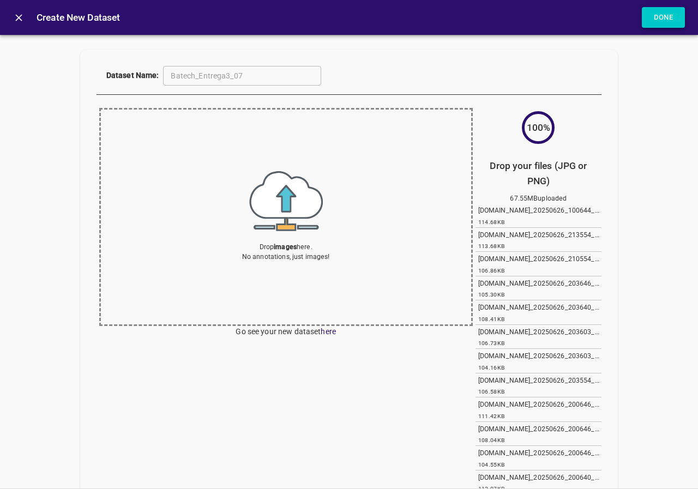
click at [660, 27] on button "Done" at bounding box center [664, 17] width 44 height 21
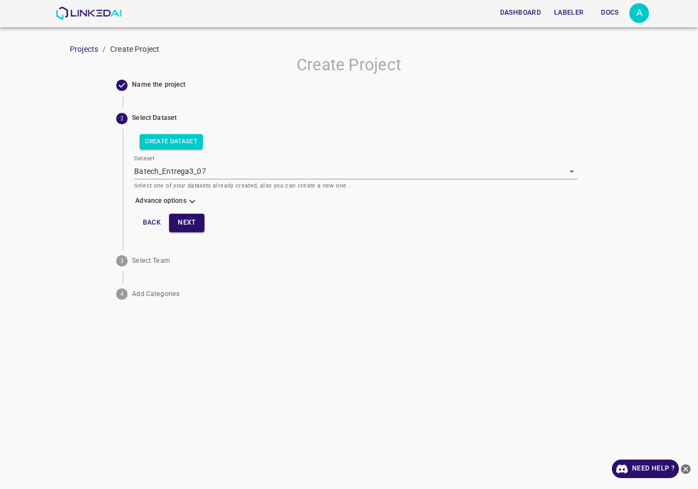
click at [189, 207] on icon at bounding box center [191, 201] width 11 height 11
click at [178, 231] on body "Dashboard Labeler Docs A Projects / Create Project Create Project Name the proj…" at bounding box center [349, 244] width 698 height 489
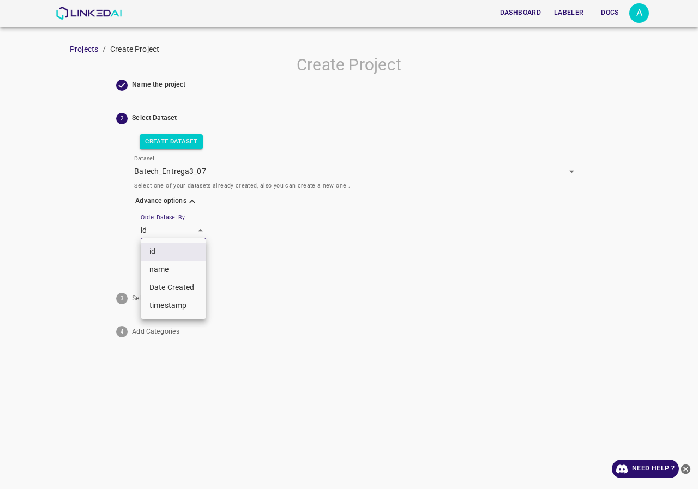
click at [169, 269] on li "name" at bounding box center [173, 270] width 65 height 18
type input "key"
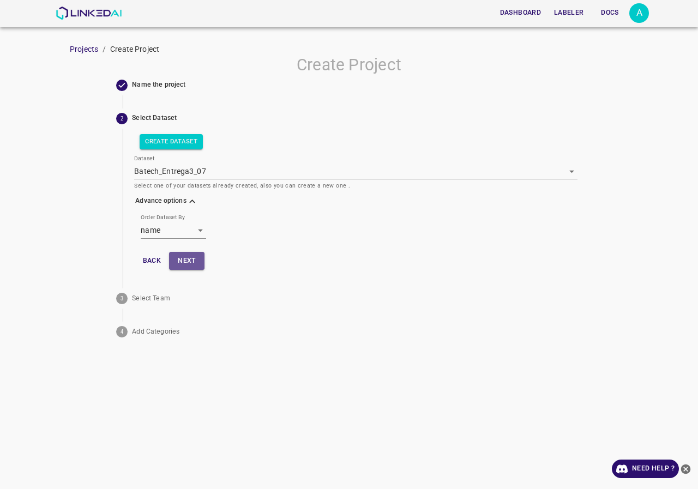
click at [180, 257] on button "Next" at bounding box center [186, 261] width 35 height 18
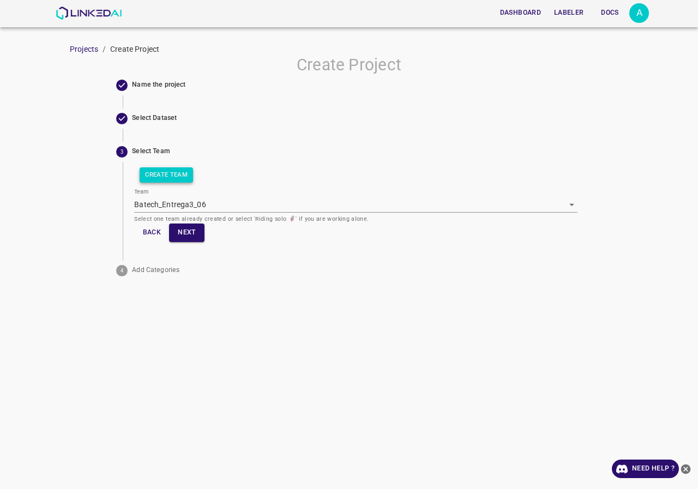
click at [183, 175] on button "Create Team" at bounding box center [166, 174] width 53 height 15
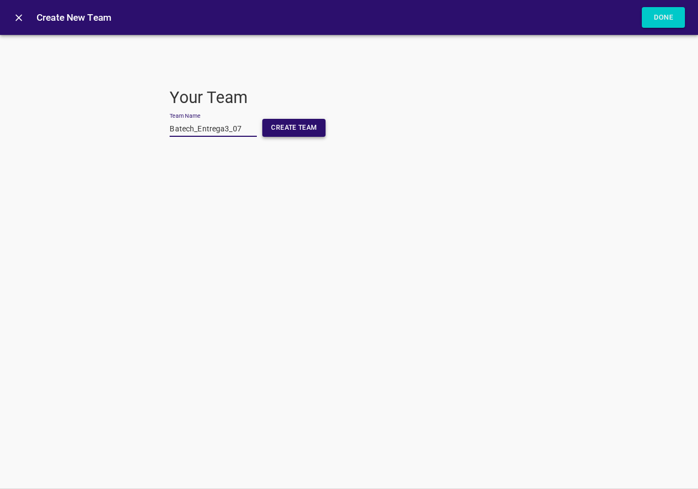
type input "Batech_Entrega3_07"
click at [266, 126] on button "Create Team" at bounding box center [293, 128] width 63 height 18
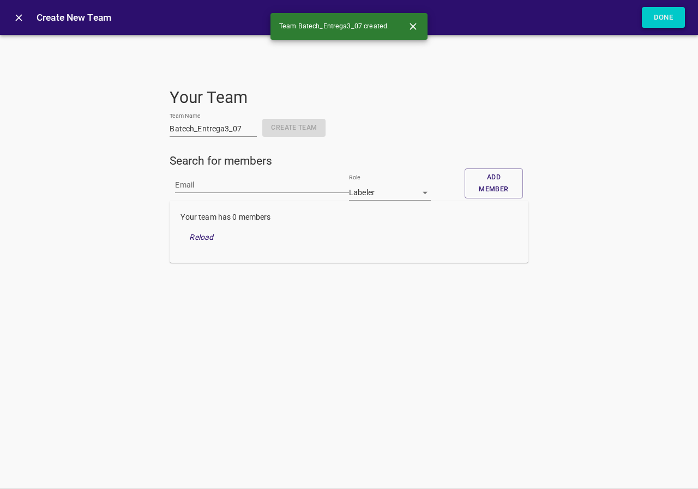
click at [655, 13] on button "Done" at bounding box center [664, 17] width 44 height 21
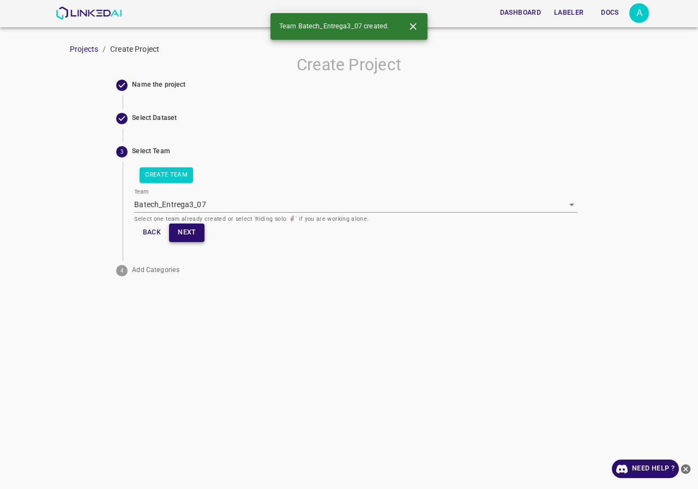
click at [186, 230] on button "Next" at bounding box center [186, 233] width 35 height 18
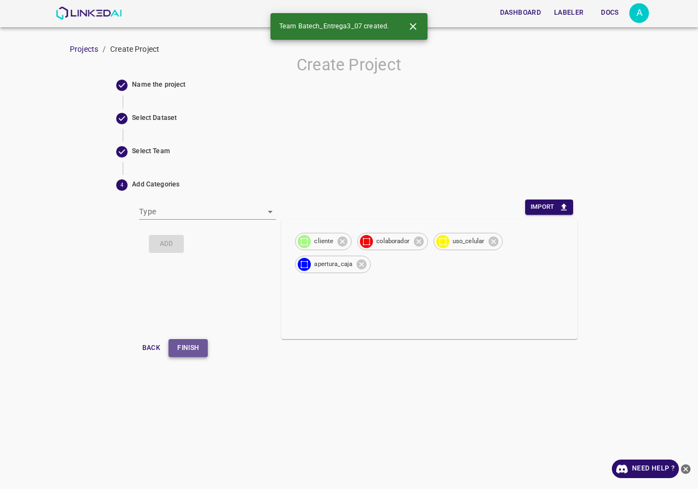
click at [188, 344] on button "Finish" at bounding box center [187, 348] width 39 height 18
